Goal: Task Accomplishment & Management: Use online tool/utility

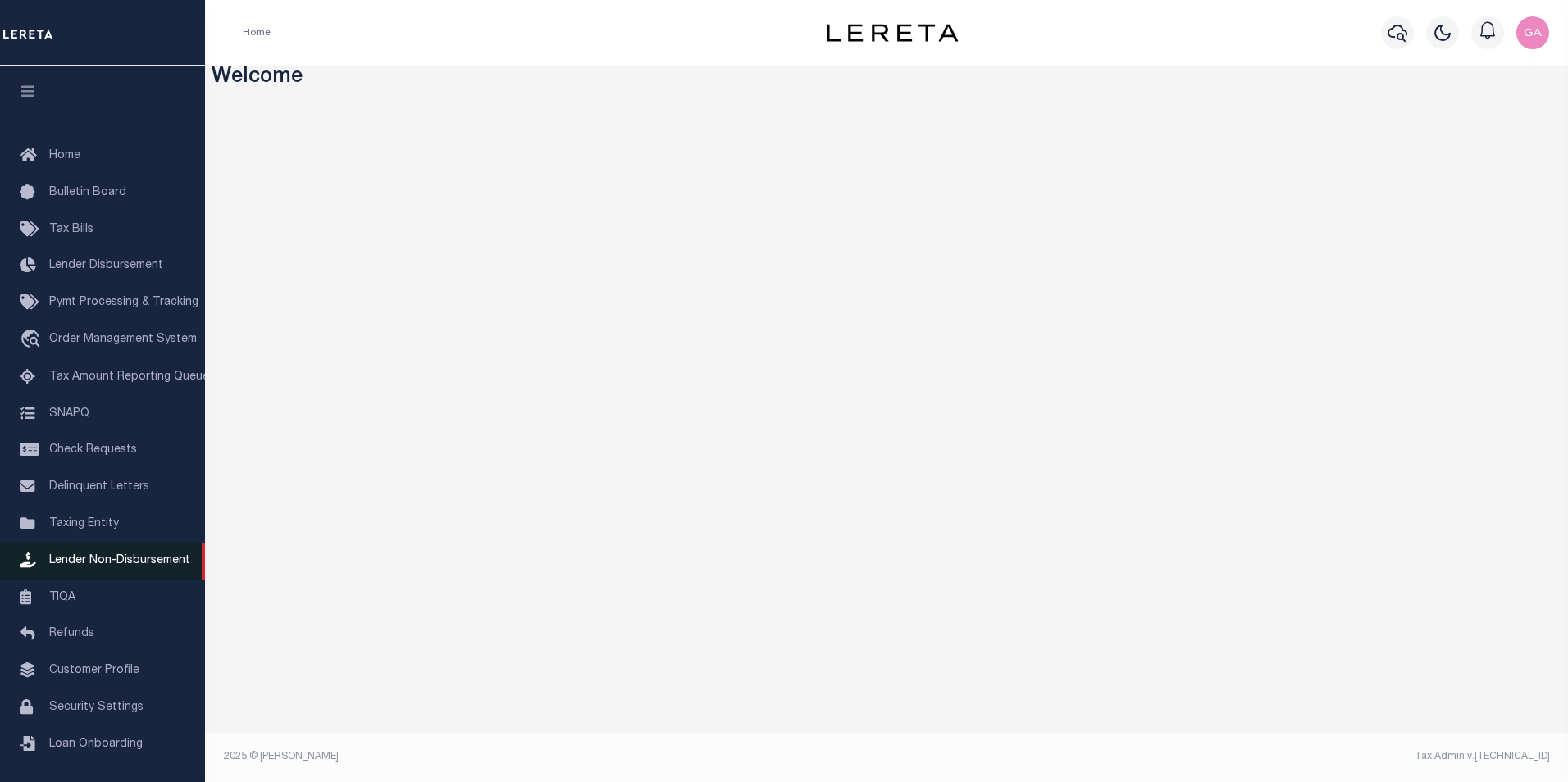
click at [94, 564] on span "Lender Non-Disbursement" at bounding box center [119, 560] width 141 height 12
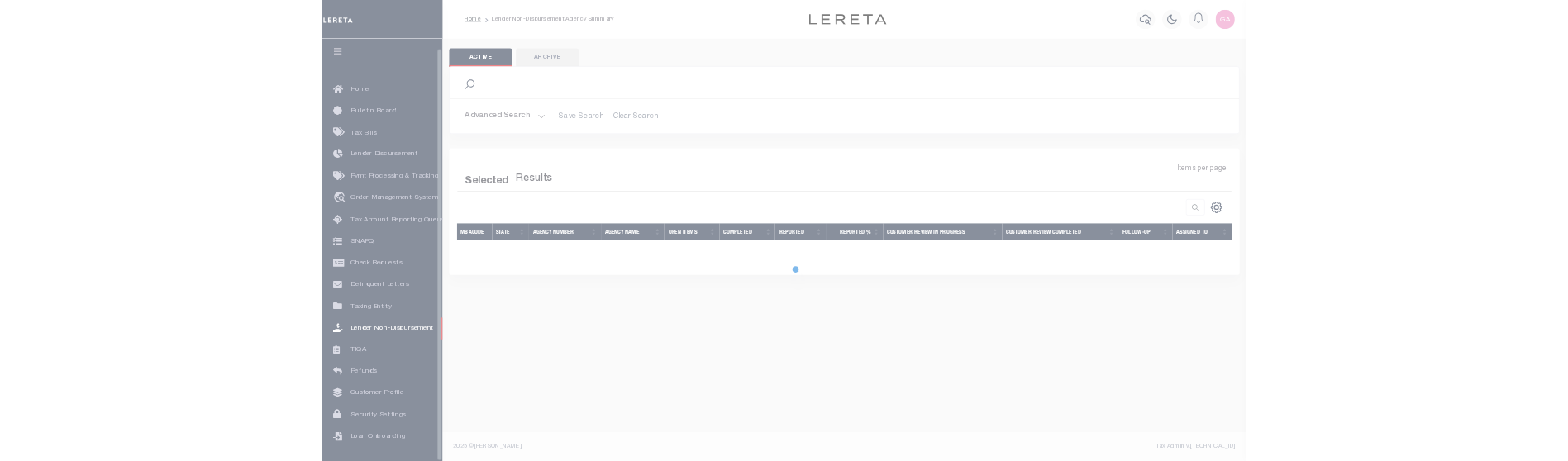
scroll to position [16, 0]
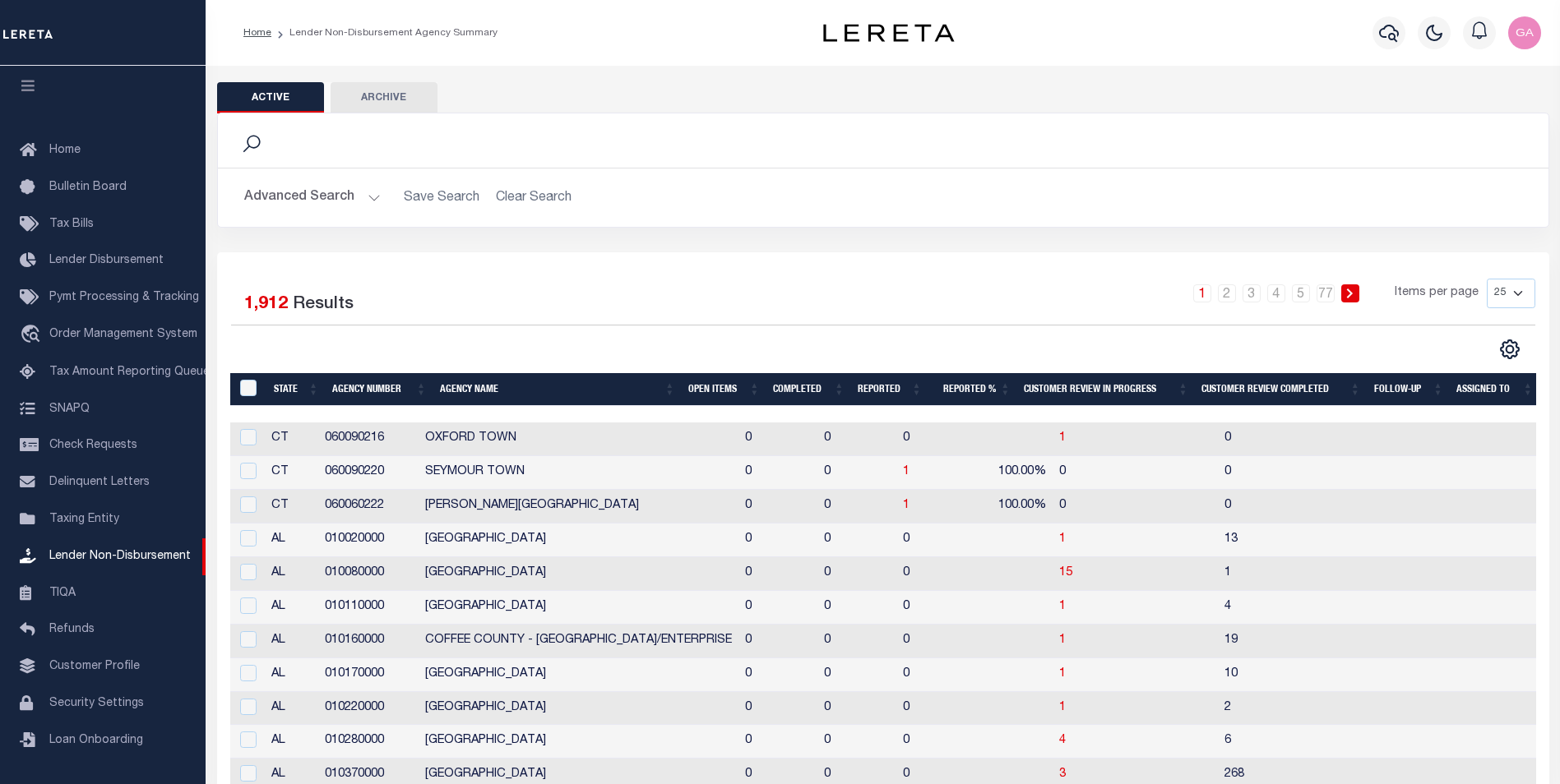
click at [363, 199] on button "Advanced Search" at bounding box center [312, 198] width 137 height 32
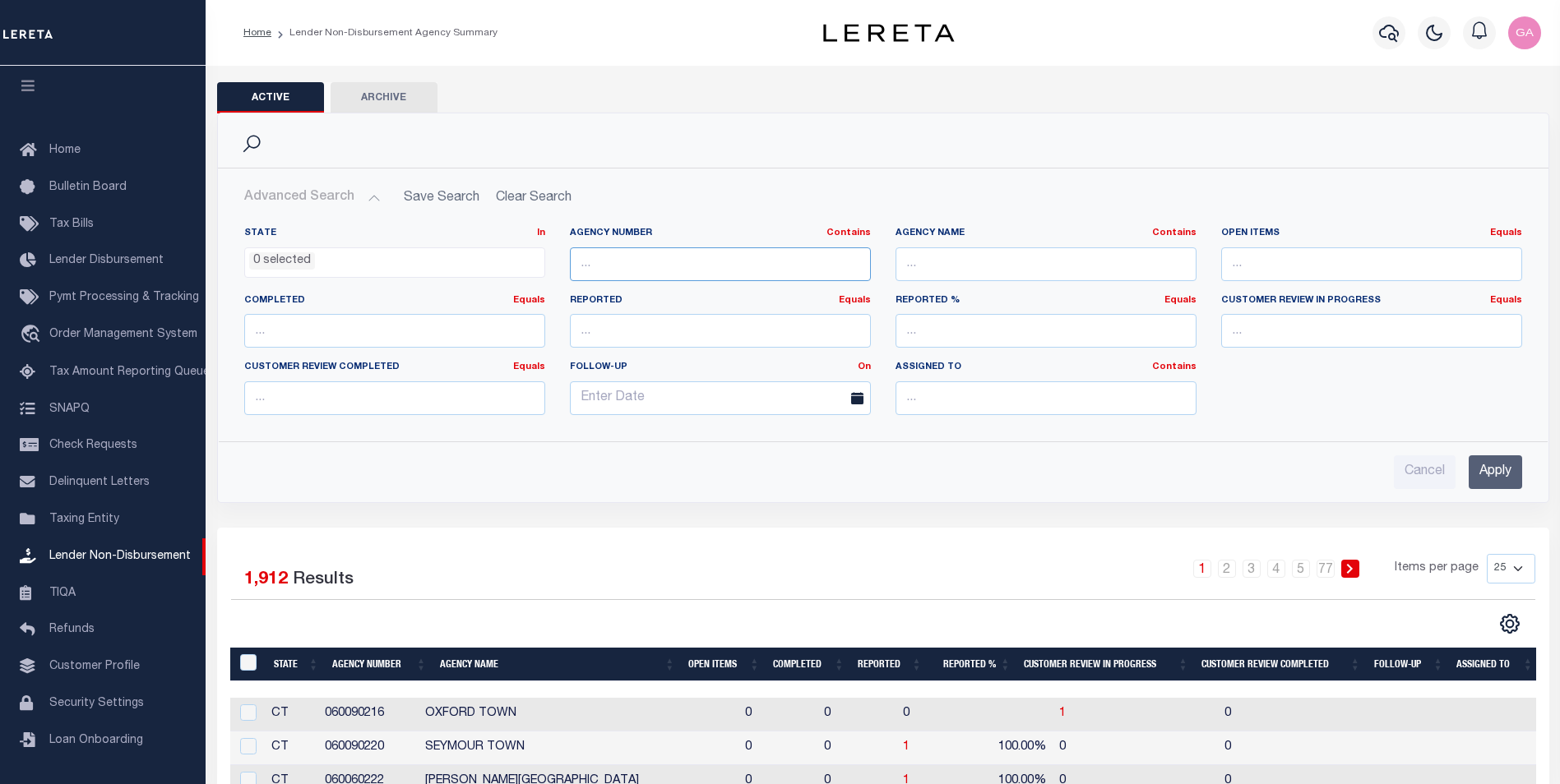
click at [632, 267] on input "text" at bounding box center [720, 263] width 301 height 33
paste input "320680000"
type input "320680000"
click at [1486, 470] on input "Apply" at bounding box center [1495, 471] width 53 height 33
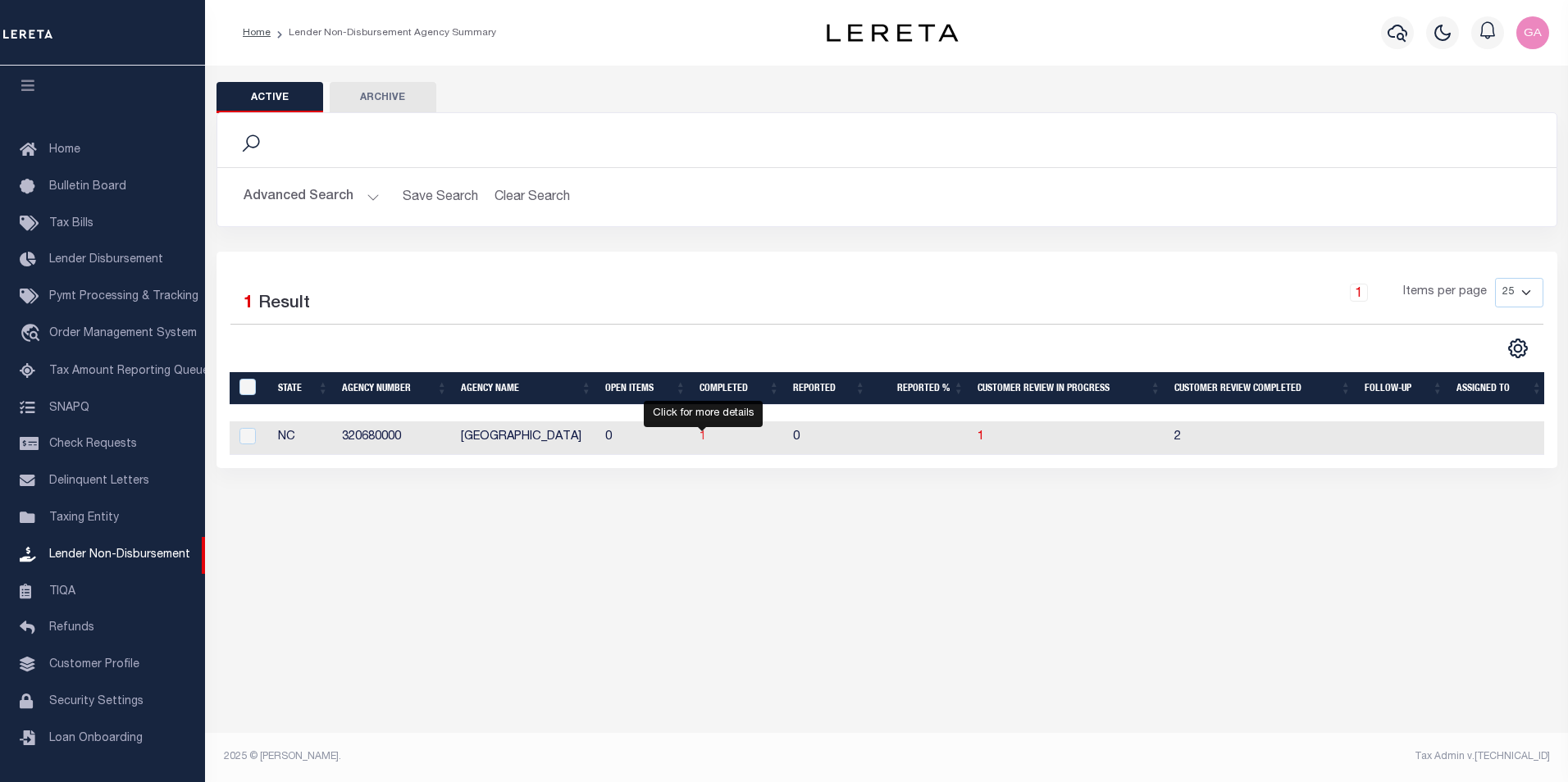
click at [701, 441] on span "1" at bounding box center [702, 437] width 6 height 12
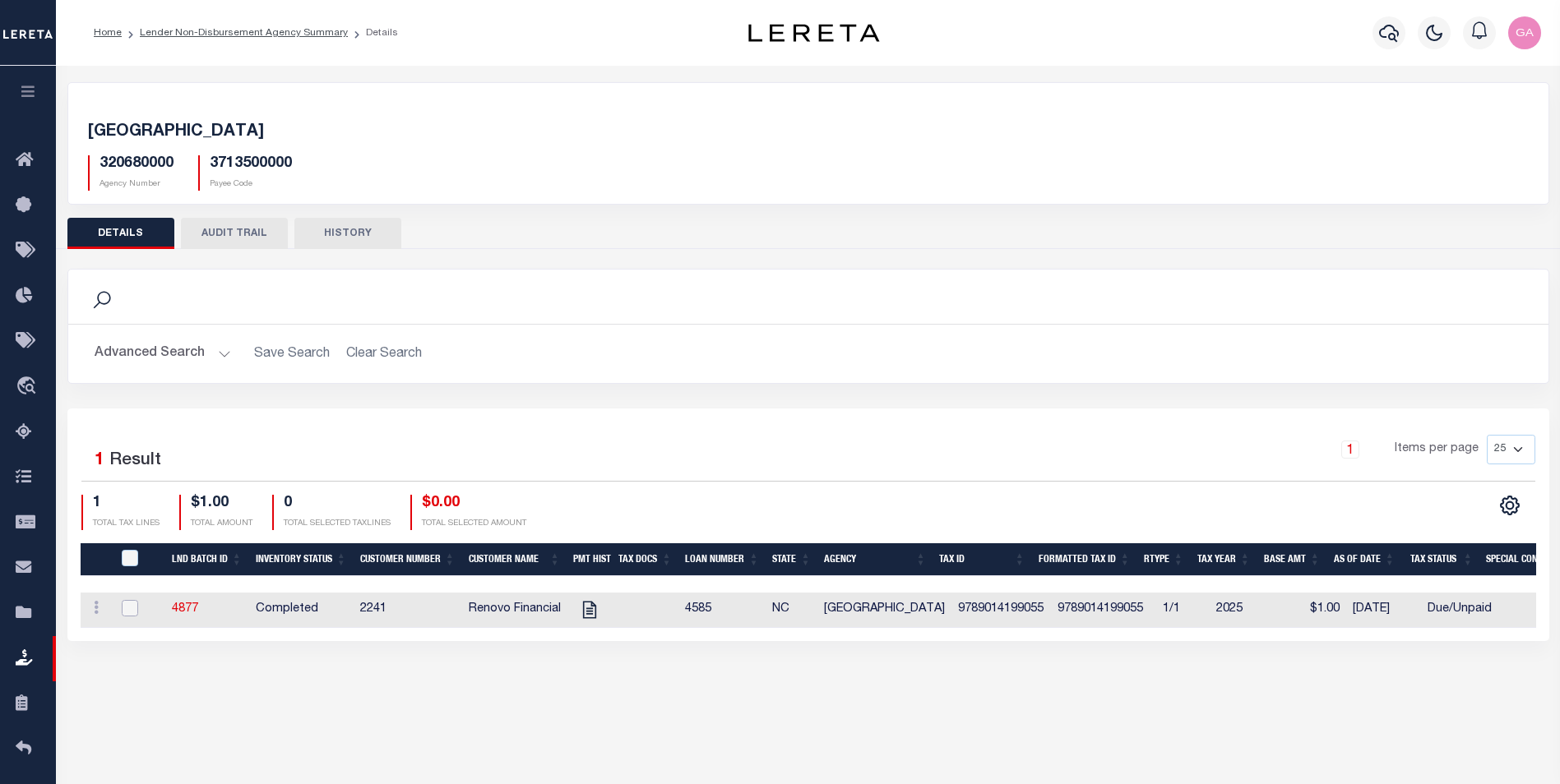
click at [130, 614] on input "checkbox" at bounding box center [130, 608] width 16 height 16
checkbox input "true"
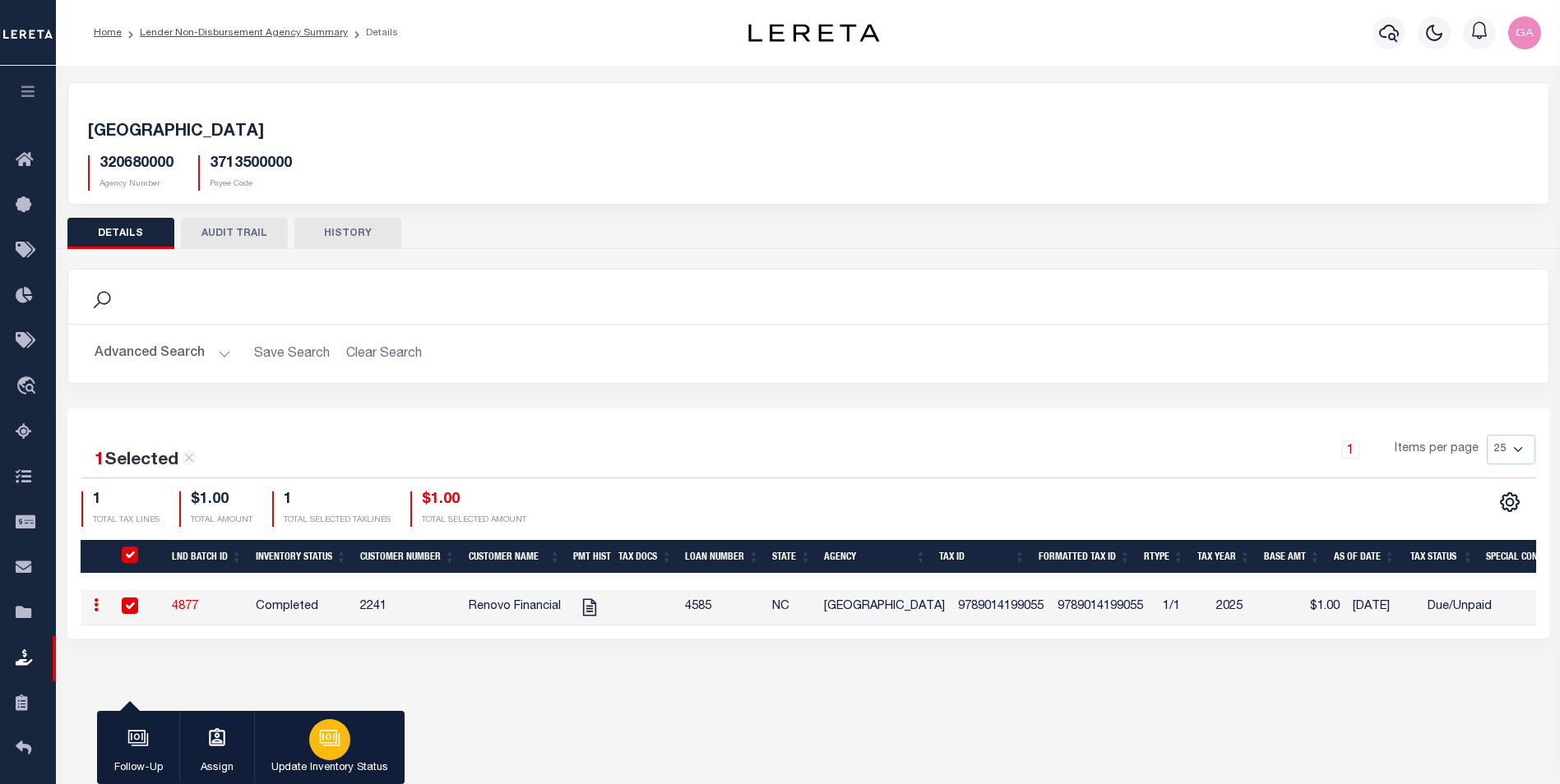
click at [327, 732] on icon "button" at bounding box center [327, 736] width 17 height 13
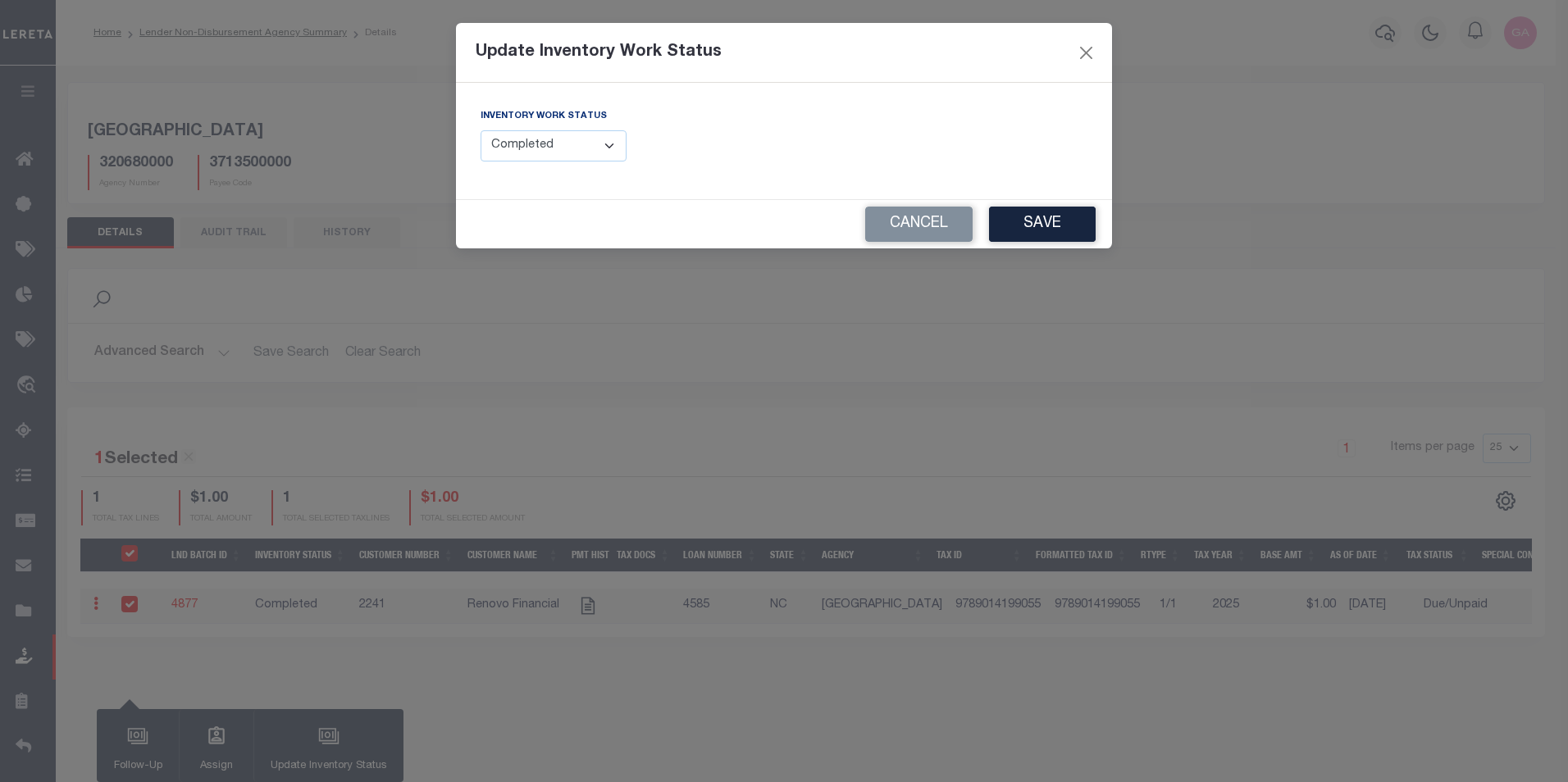
click at [603, 148] on select "--Select-- Open Completed Reported" at bounding box center [553, 146] width 146 height 32
click at [481, 130] on select "--Select-- Open Completed Reported" at bounding box center [553, 146] width 146 height 32
click at [897, 222] on button "Cancel" at bounding box center [919, 223] width 108 height 35
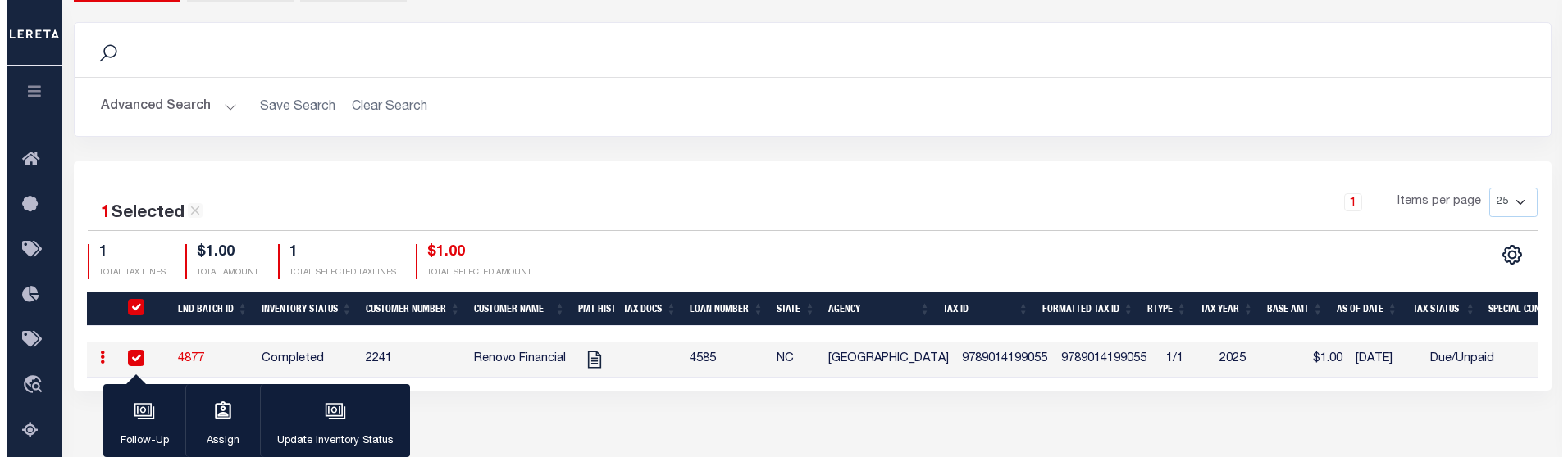
scroll to position [410, 0]
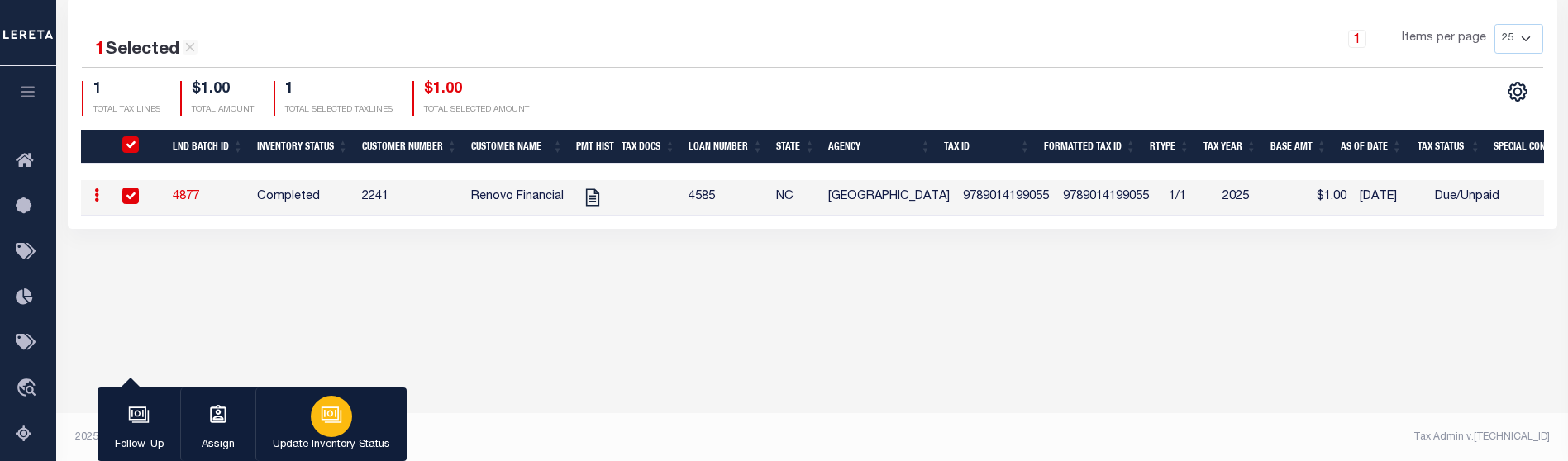
click at [320, 417] on div "button" at bounding box center [332, 417] width 42 height 42
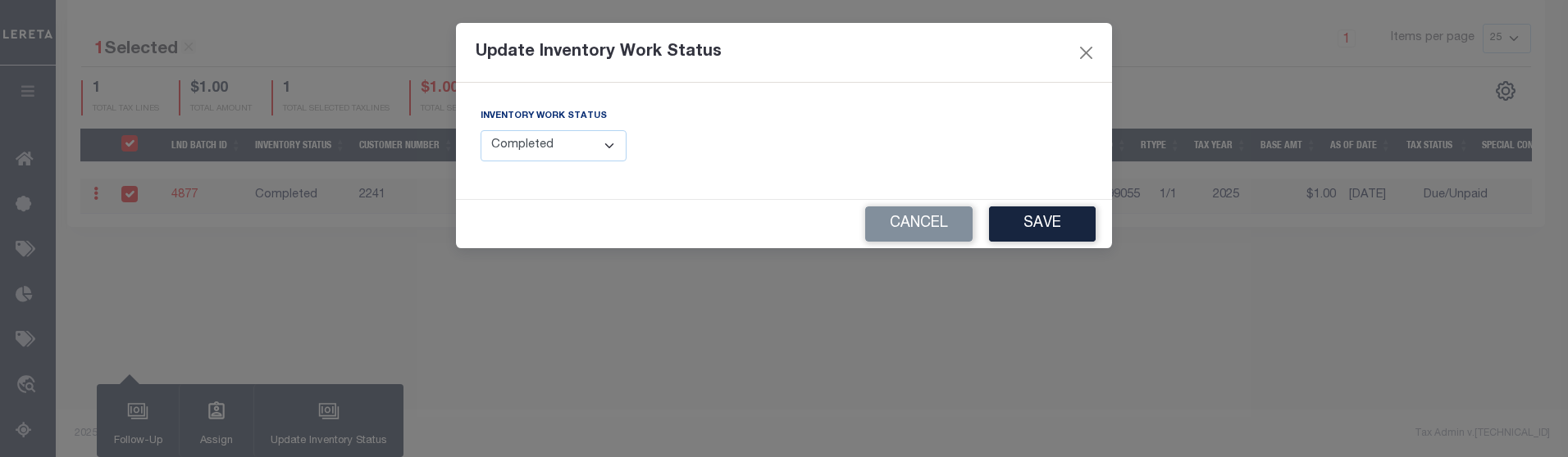
click at [558, 134] on select "--Select-- Open Completed Reported" at bounding box center [553, 146] width 146 height 32
select select "Reported"
click at [481, 130] on select "--Select-- Open Completed Reported" at bounding box center [553, 146] width 146 height 32
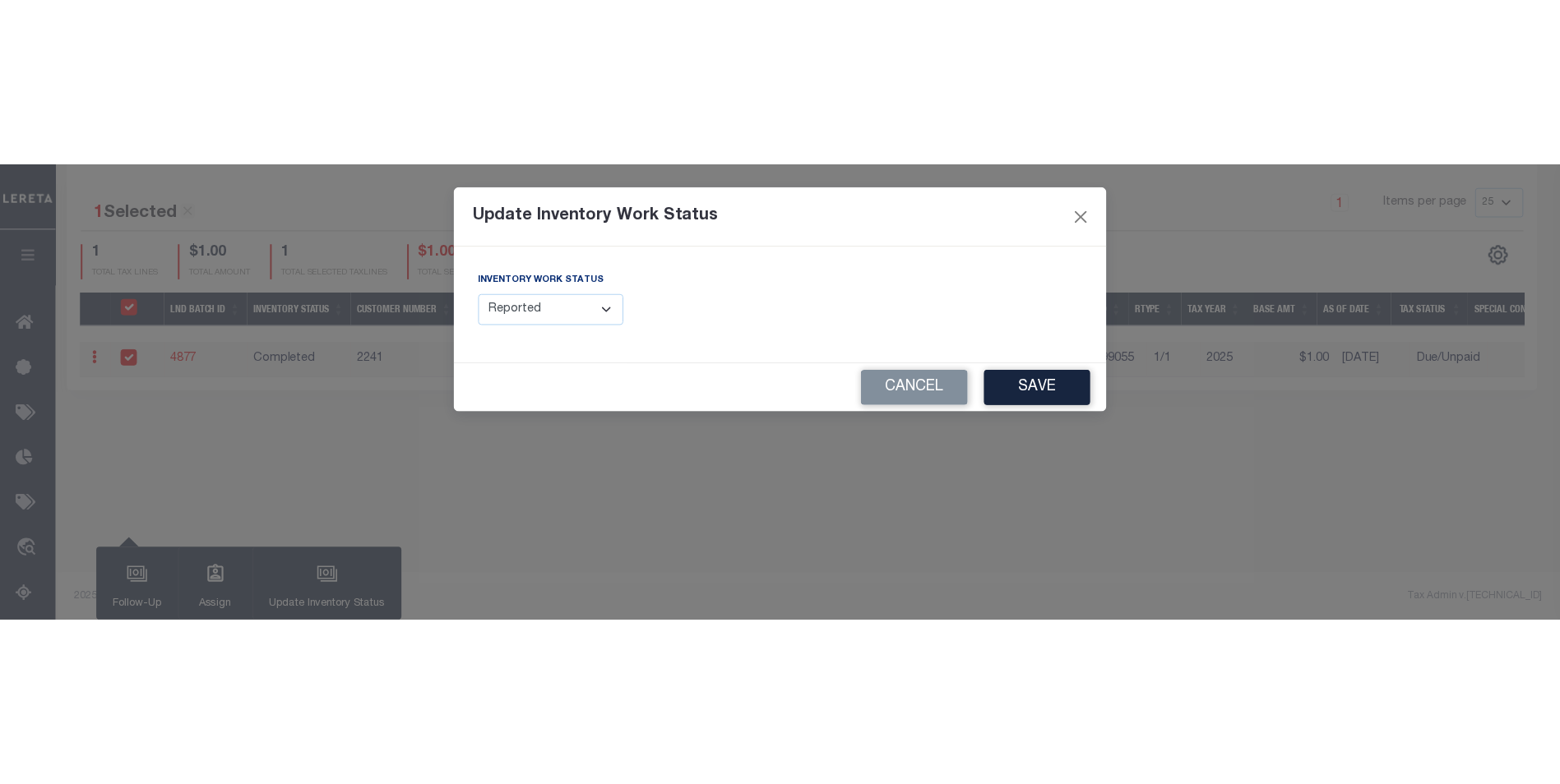
scroll to position [87, 0]
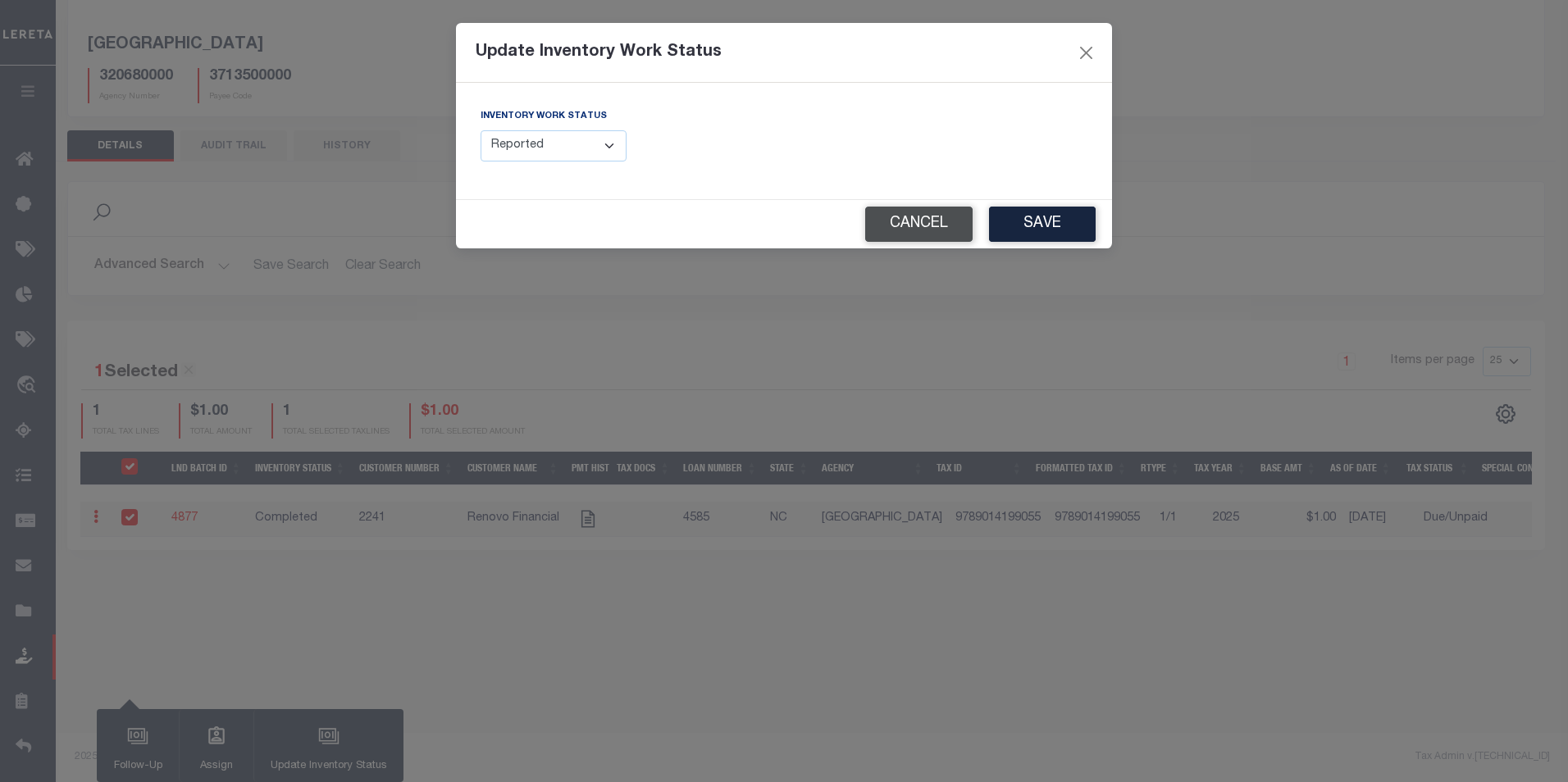
click at [911, 216] on button "Cancel" at bounding box center [919, 223] width 108 height 35
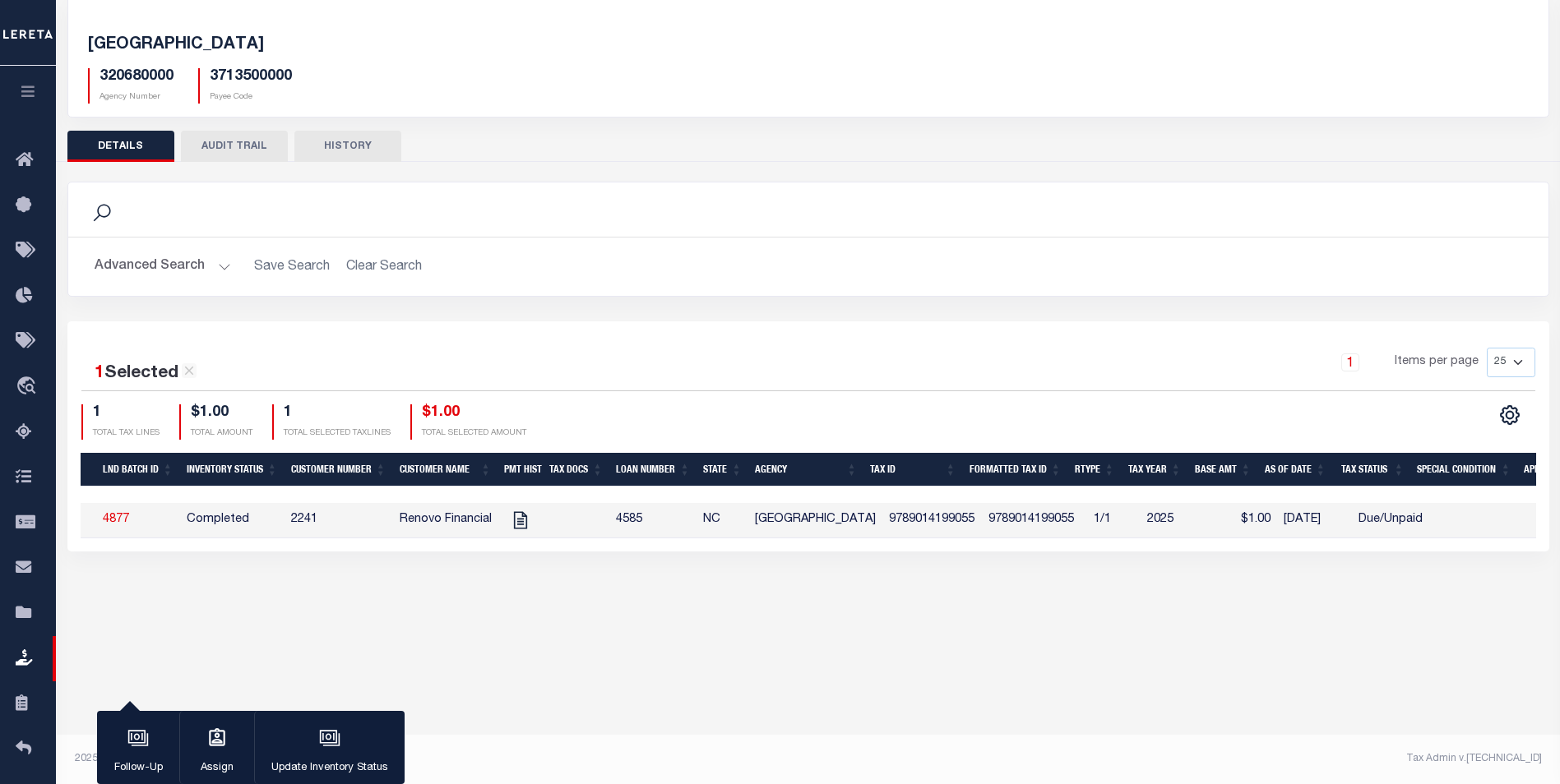
scroll to position [0, 0]
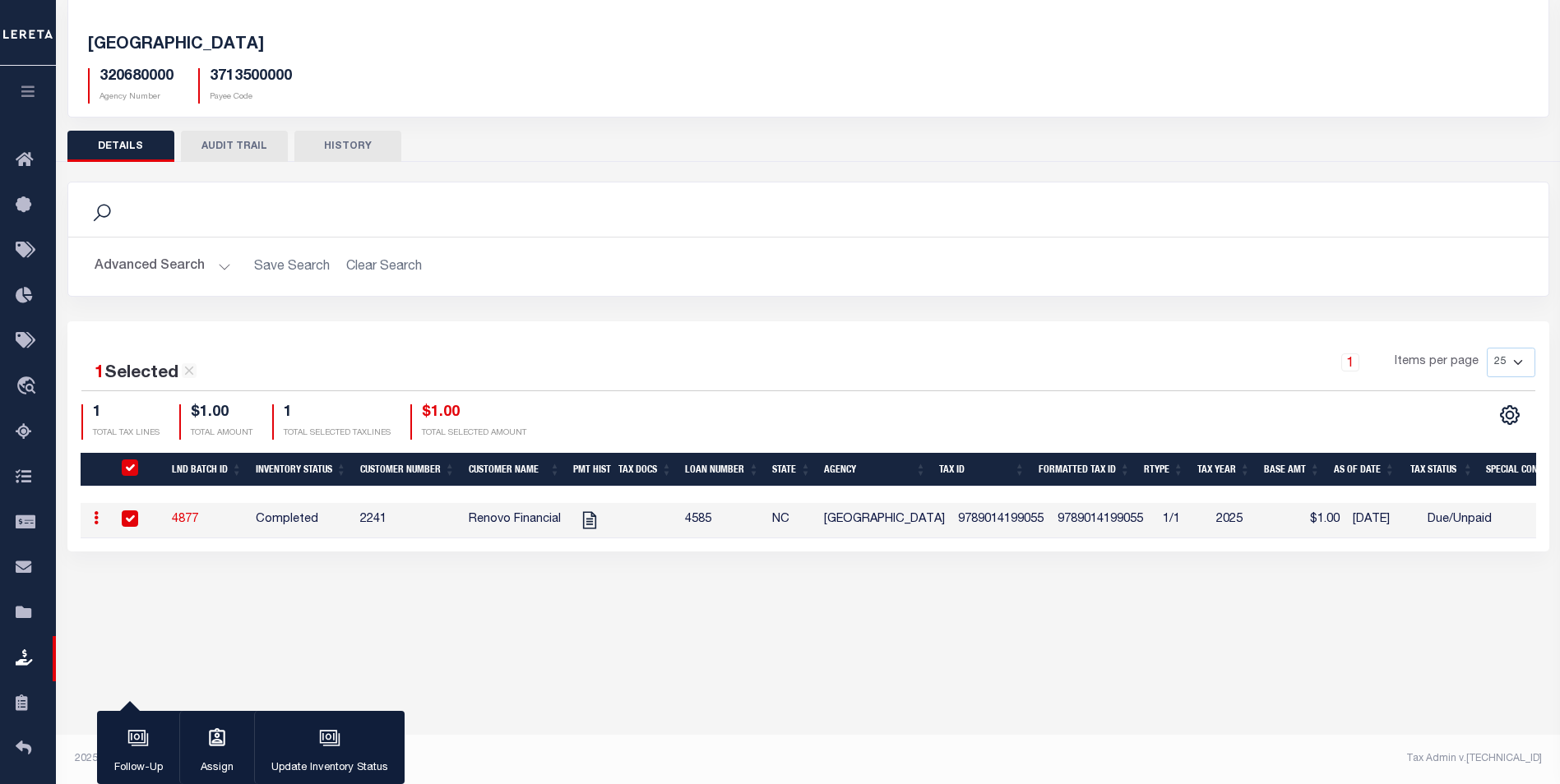
click at [131, 521] on input "checkbox" at bounding box center [130, 519] width 16 height 16
checkbox input "false"
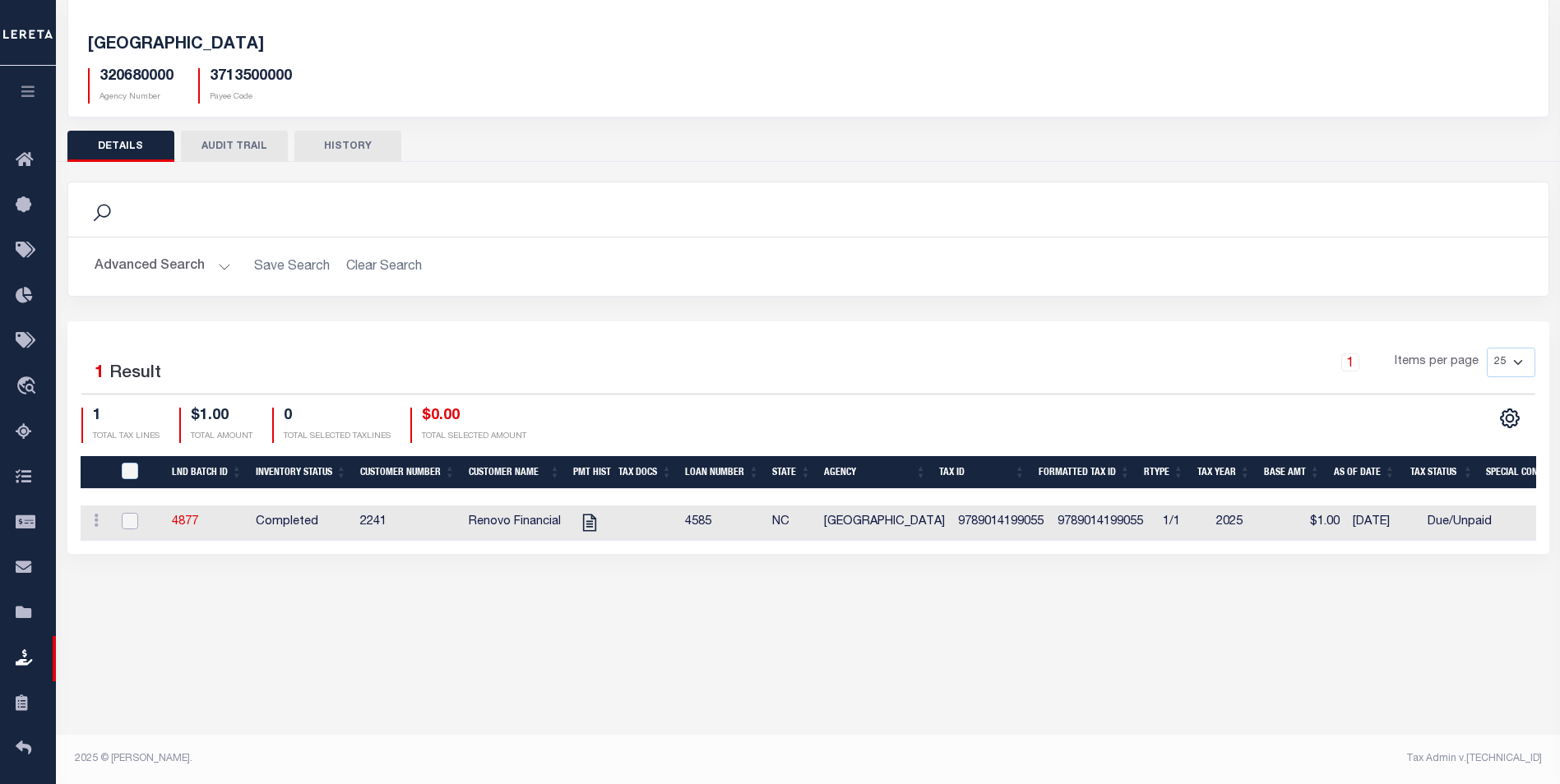
click at [129, 521] on input "checkbox" at bounding box center [130, 521] width 16 height 16
checkbox input "true"
